Goal: Task Accomplishment & Management: Manage account settings

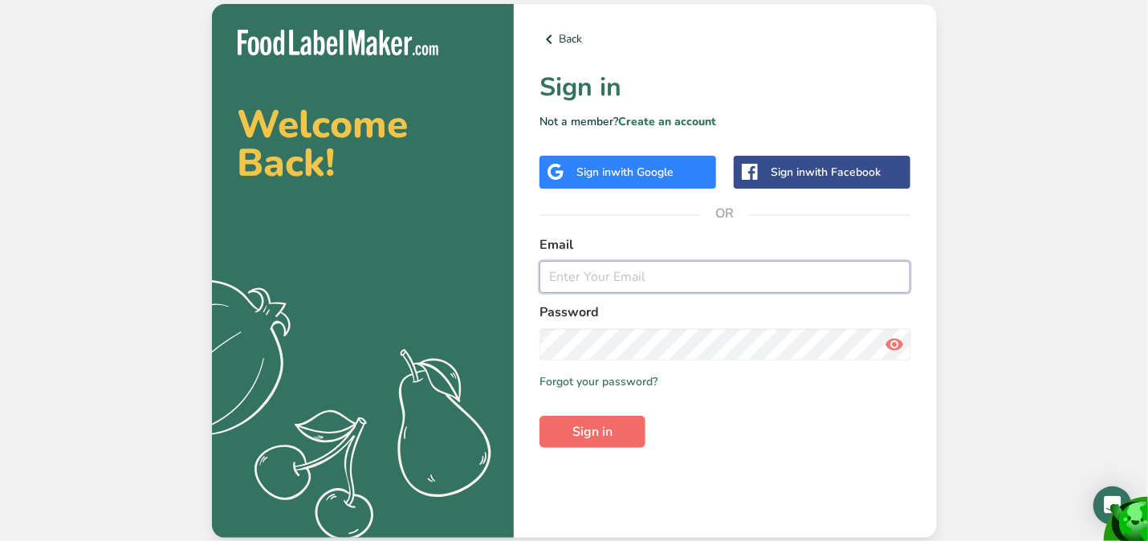
type input "[EMAIL_ADDRESS][DOMAIN_NAME]"
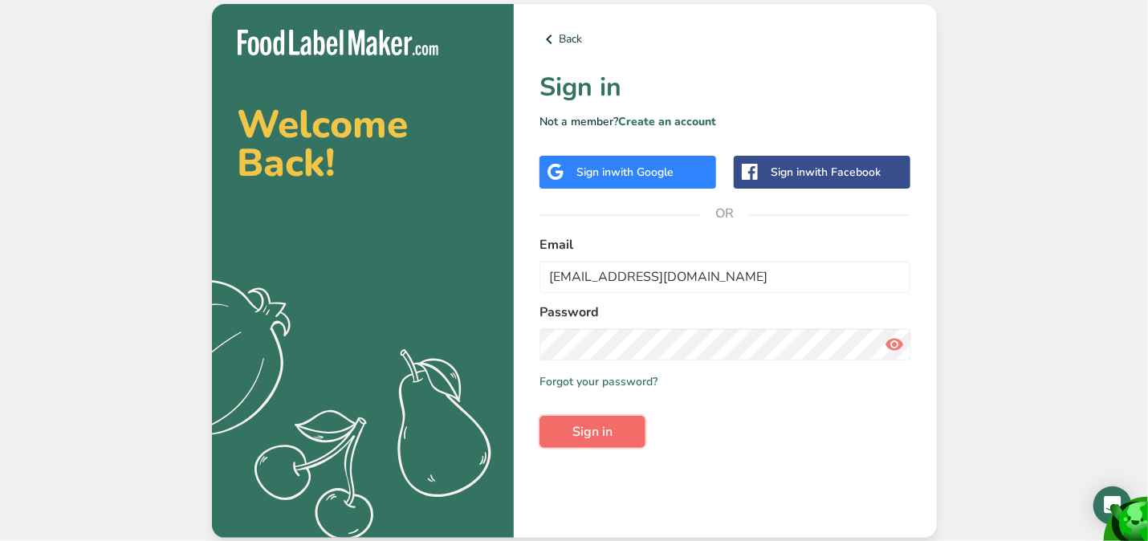
click at [578, 423] on span "Sign in" at bounding box center [592, 431] width 40 height 19
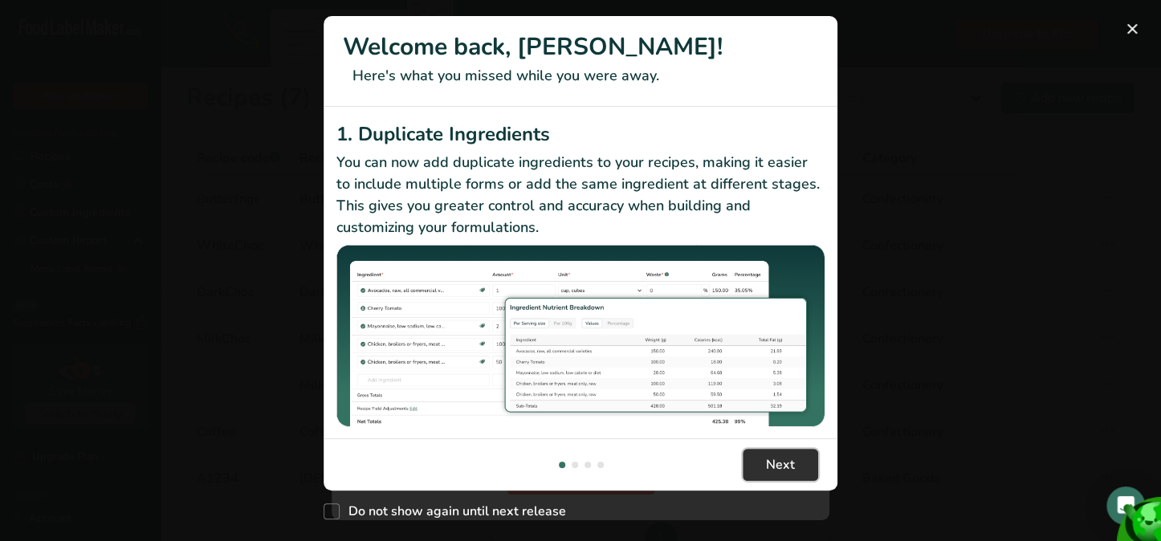
click at [790, 466] on span "Next" at bounding box center [780, 464] width 29 height 19
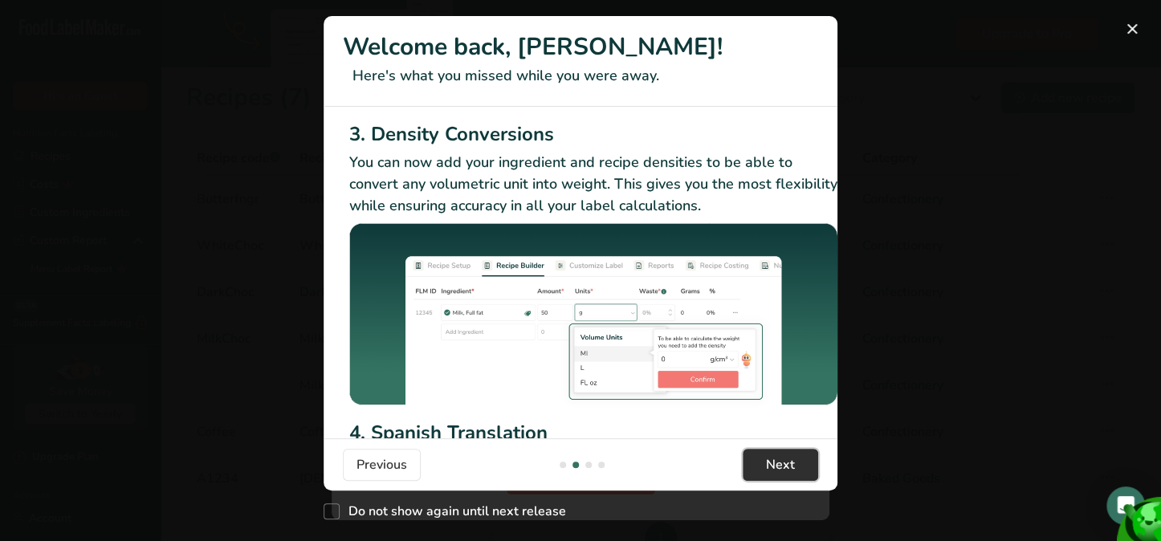
click at [790, 466] on span "Next" at bounding box center [780, 464] width 29 height 19
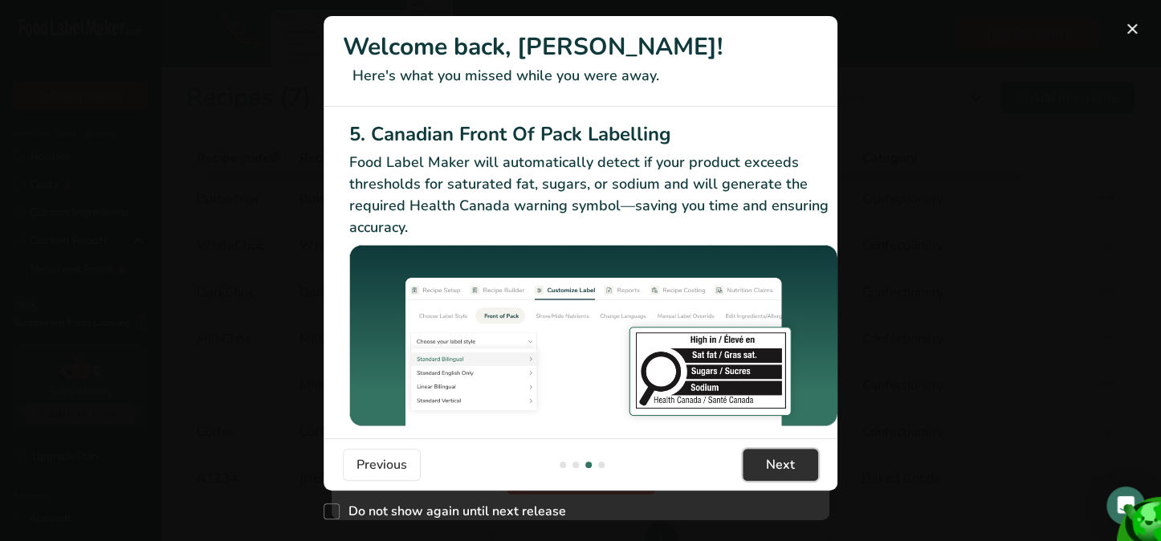
click at [790, 466] on span "Next" at bounding box center [780, 464] width 29 height 19
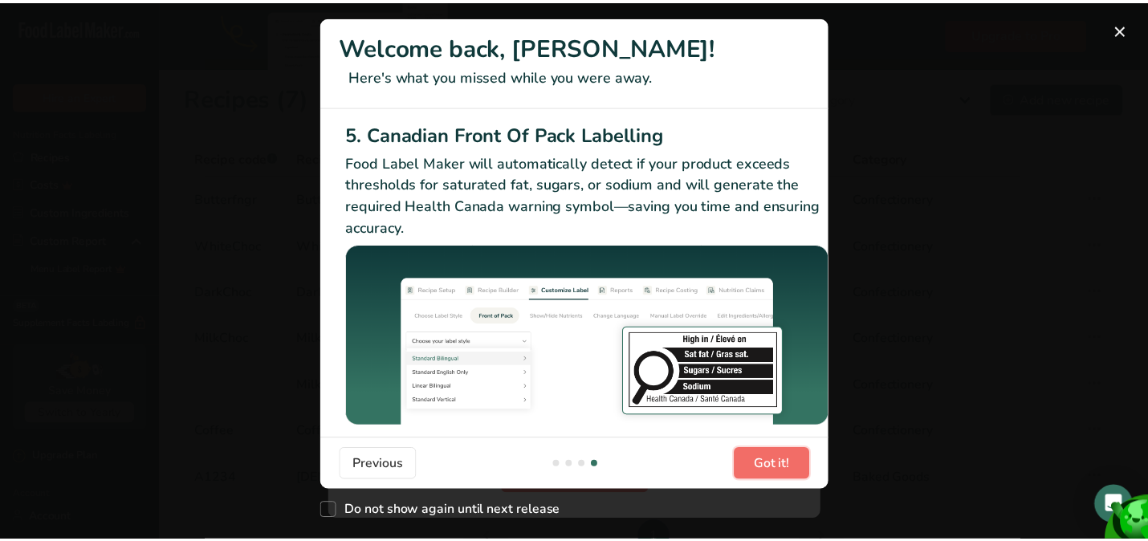
scroll to position [0, 1529]
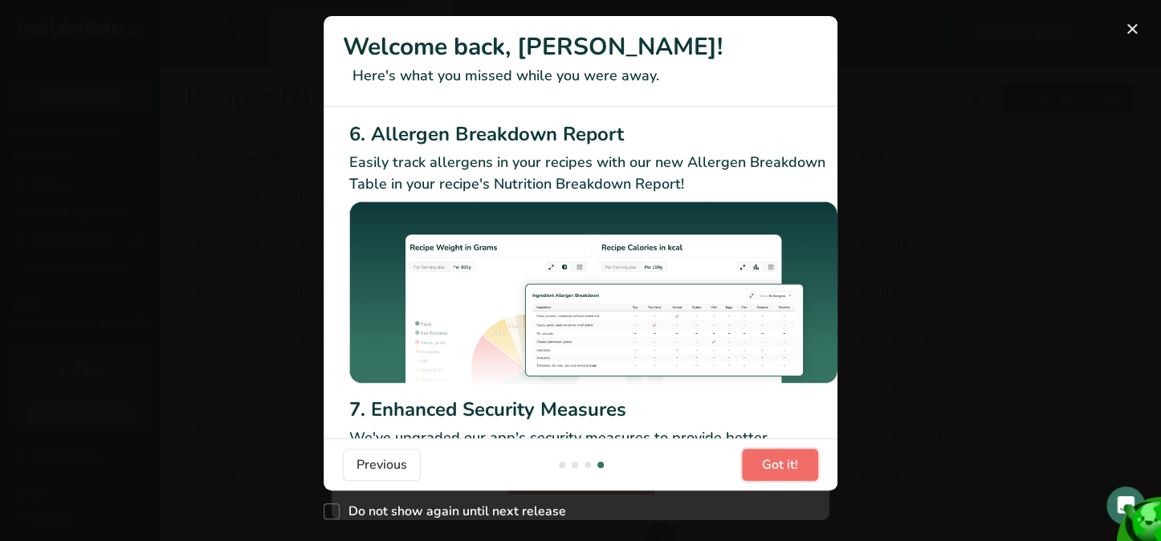
click at [790, 466] on span "Got it!" at bounding box center [780, 464] width 36 height 19
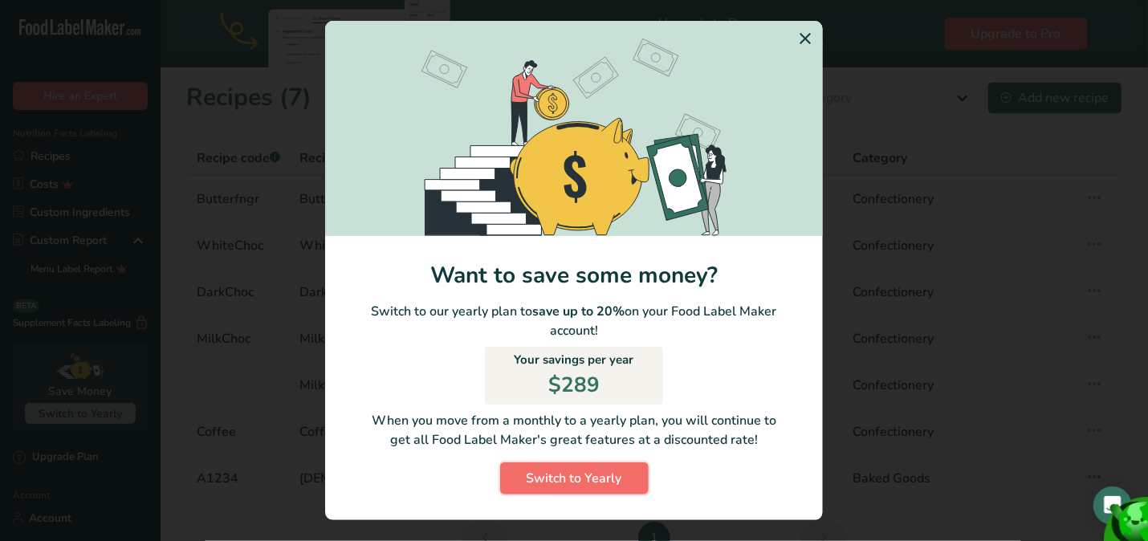
click at [617, 473] on span "Switch to Yearly" at bounding box center [575, 478] width 96 height 19
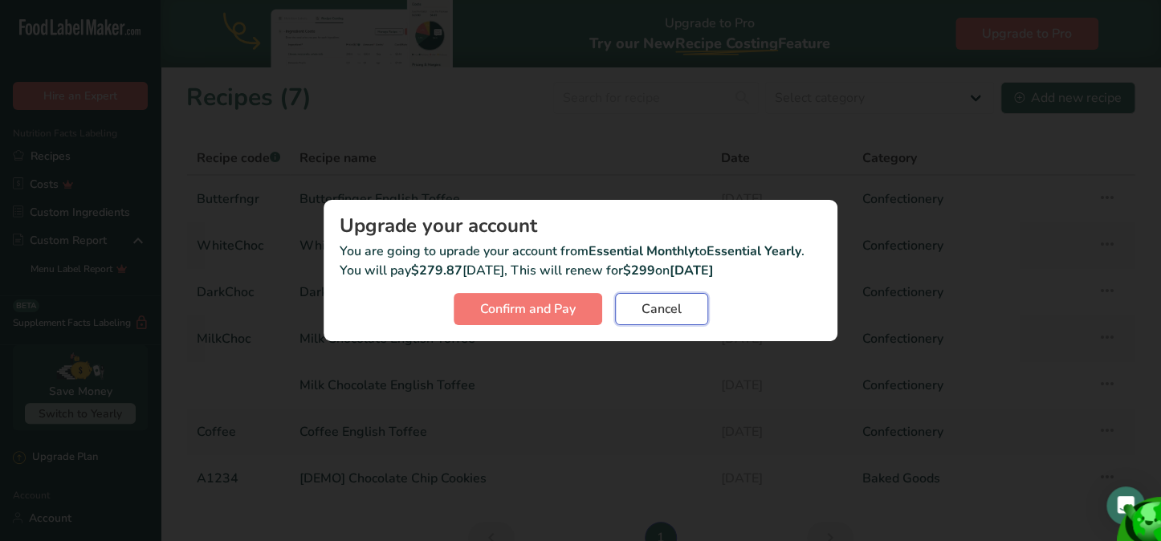
click at [665, 316] on span "Cancel" at bounding box center [662, 308] width 40 height 19
